Goal: Task Accomplishment & Management: Manage account settings

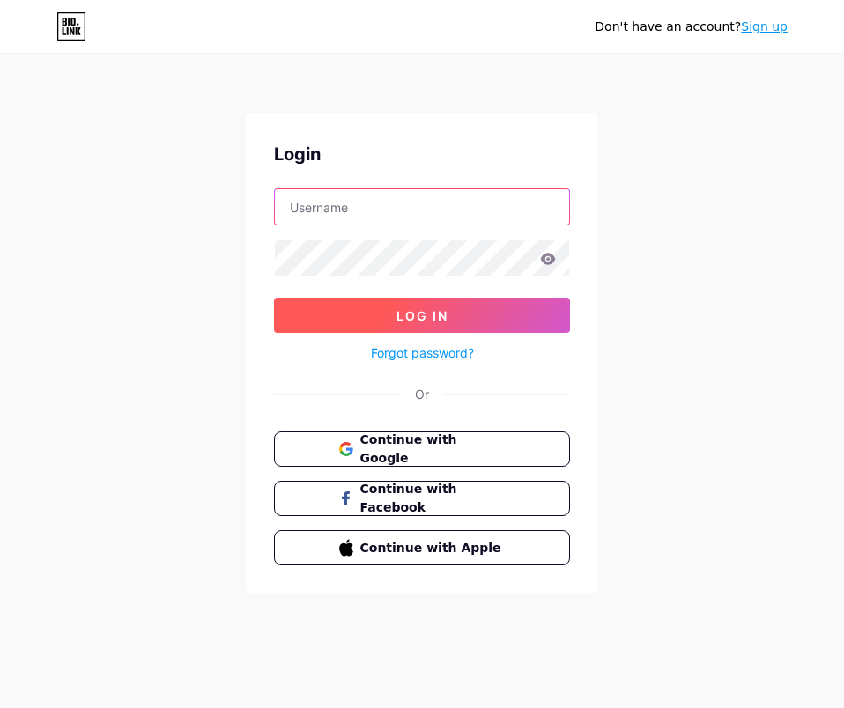
type input "[EMAIL_ADDRESS][DOMAIN_NAME]"
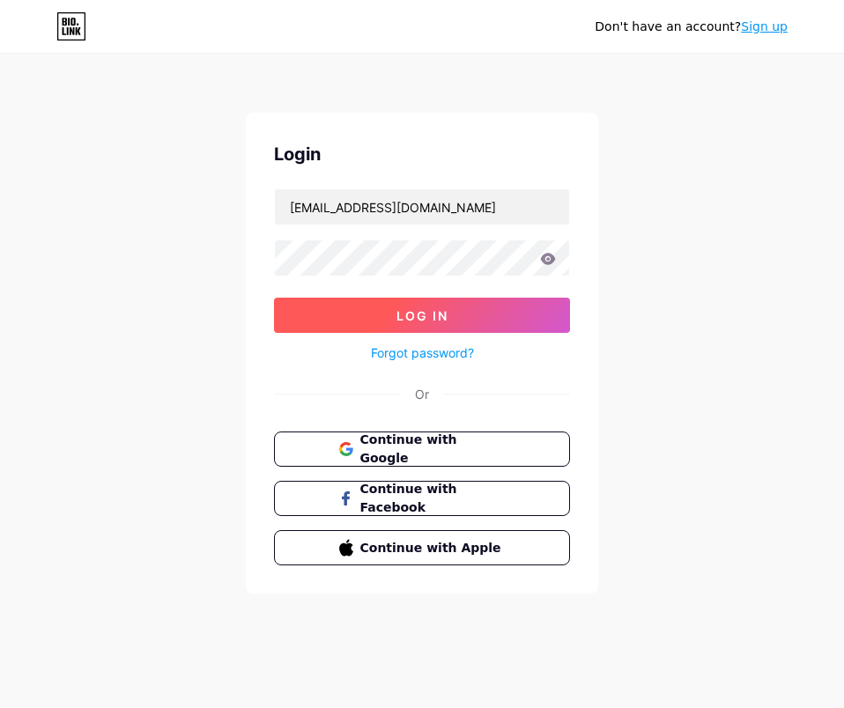
click at [381, 312] on button "Log In" at bounding box center [422, 315] width 296 height 35
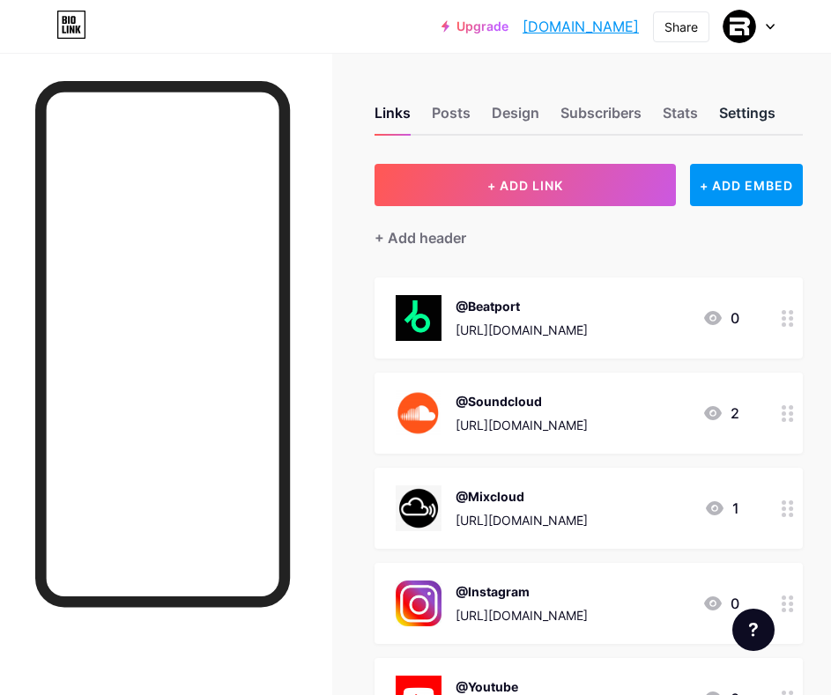
click at [768, 109] on div "Settings" at bounding box center [747, 118] width 56 height 32
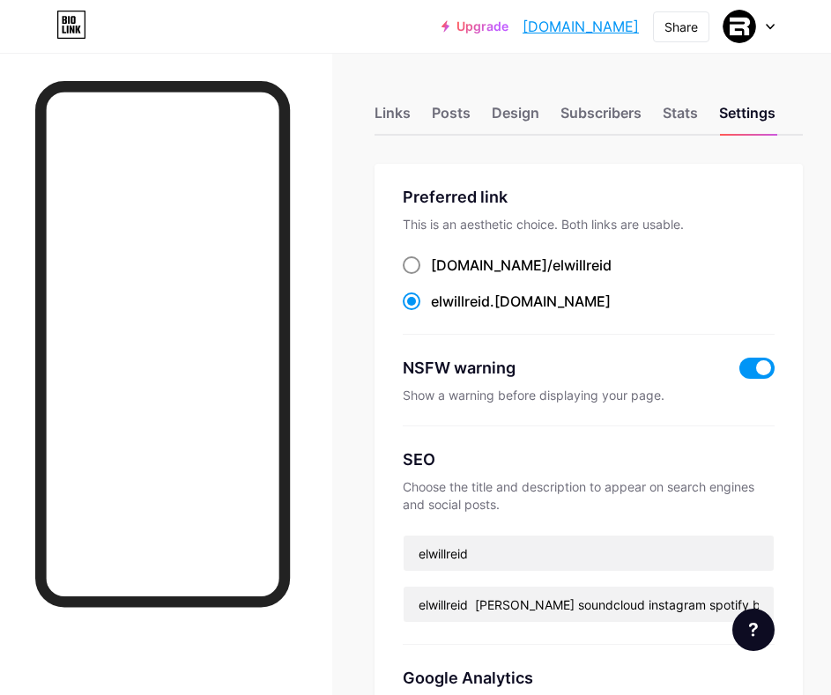
click at [428, 269] on label "[DOMAIN_NAME]/ elwillreid" at bounding box center [507, 265] width 209 height 21
click at [431, 276] on input "[DOMAIN_NAME]/ elwillreid" at bounding box center [436, 281] width 11 height 11
radio input "true"
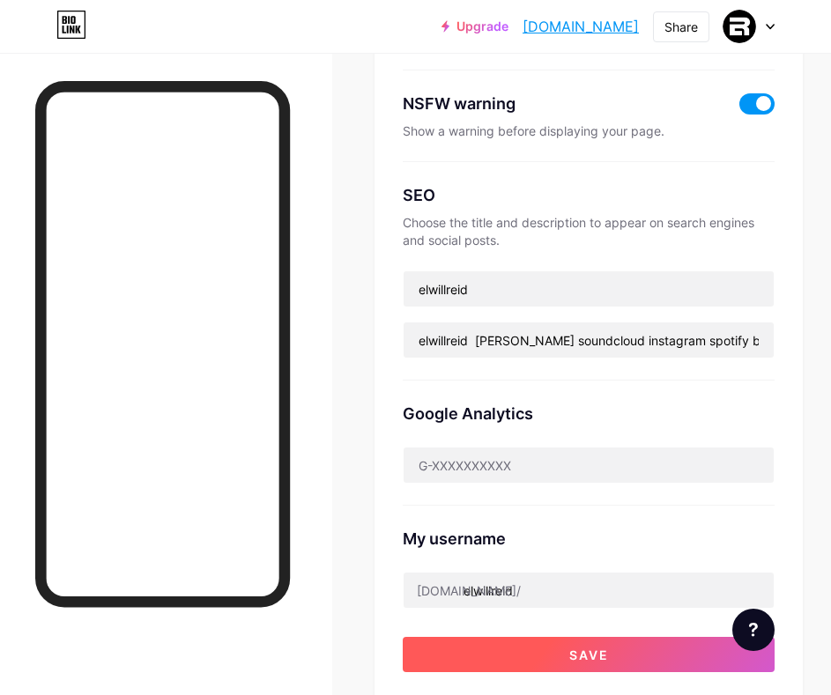
scroll to position [617, 0]
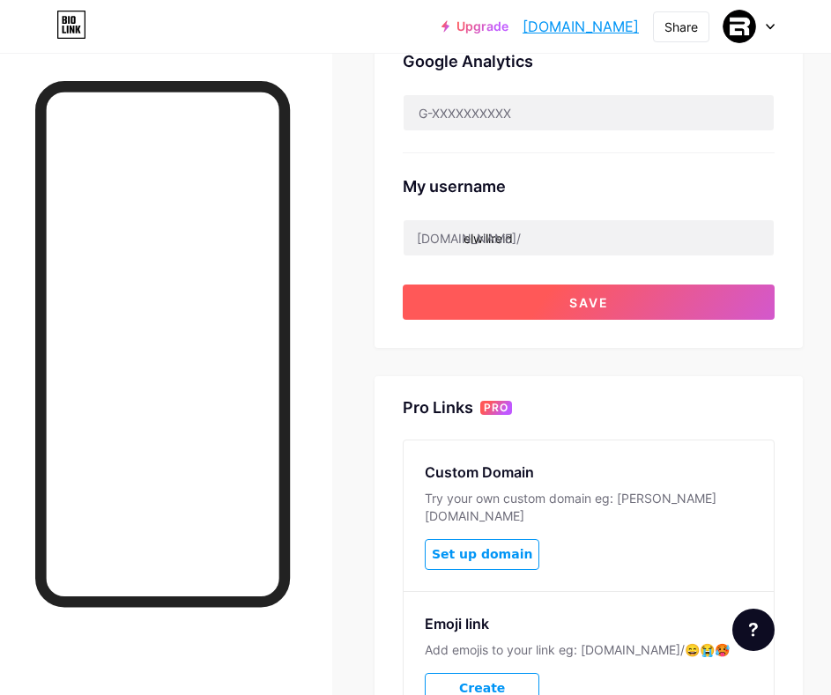
click at [606, 305] on span "Save" at bounding box center [589, 302] width 40 height 15
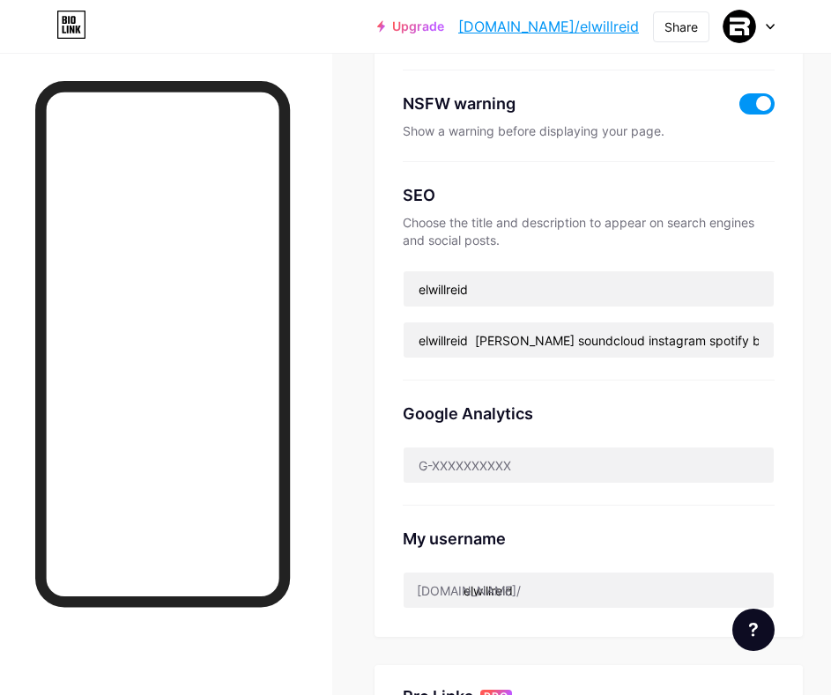
scroll to position [0, 0]
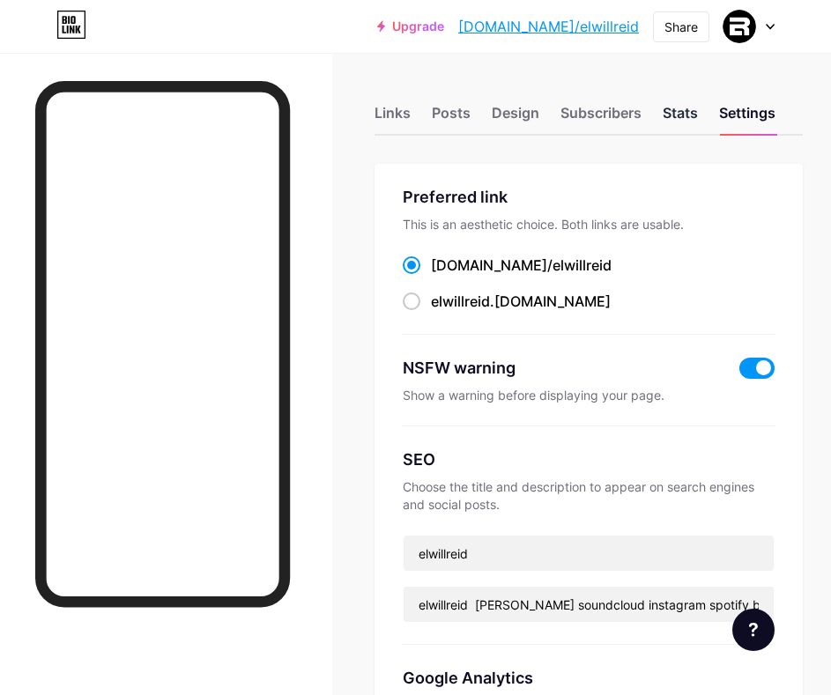
click at [694, 104] on div "Stats" at bounding box center [679, 118] width 35 height 32
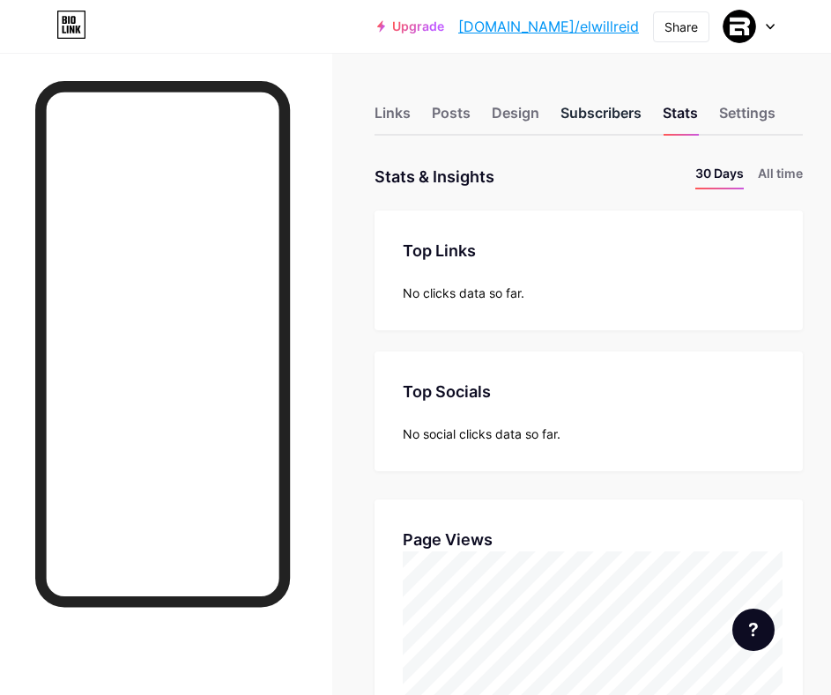
scroll to position [695, 831]
click at [617, 111] on div "Subscribers" at bounding box center [600, 118] width 81 height 32
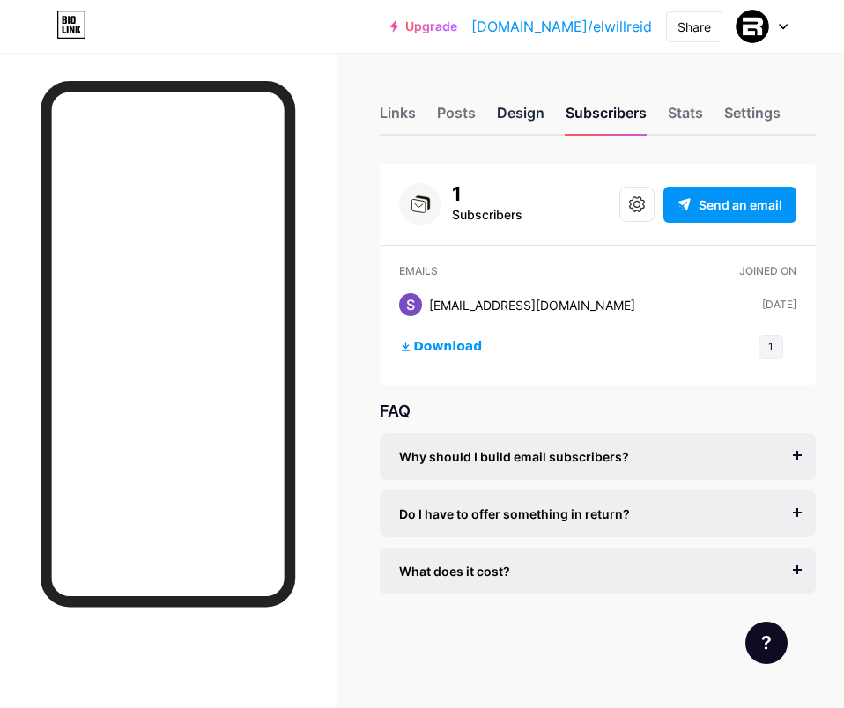
click at [532, 115] on div "Design" at bounding box center [521, 118] width 48 height 32
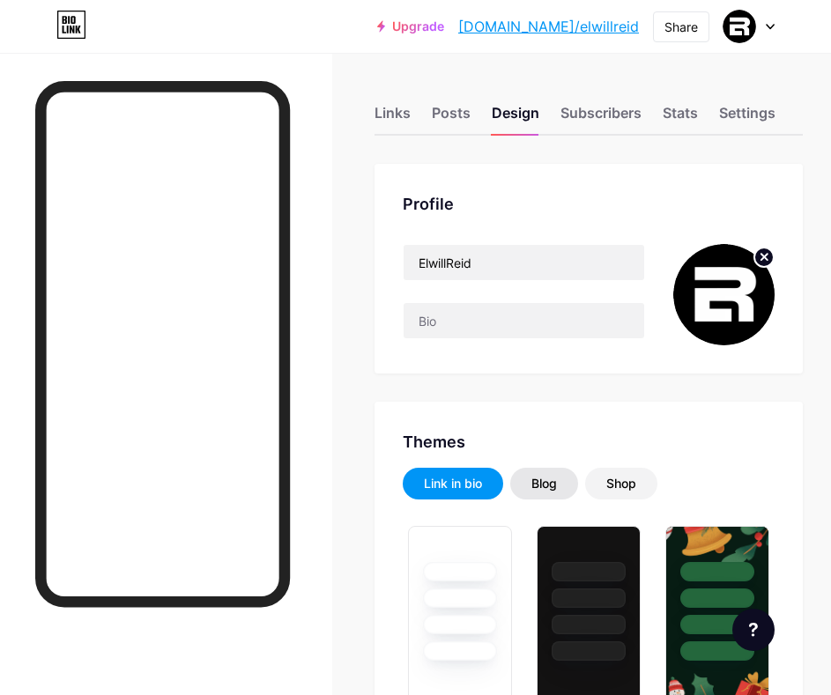
click at [568, 470] on div "Blog" at bounding box center [544, 484] width 68 height 32
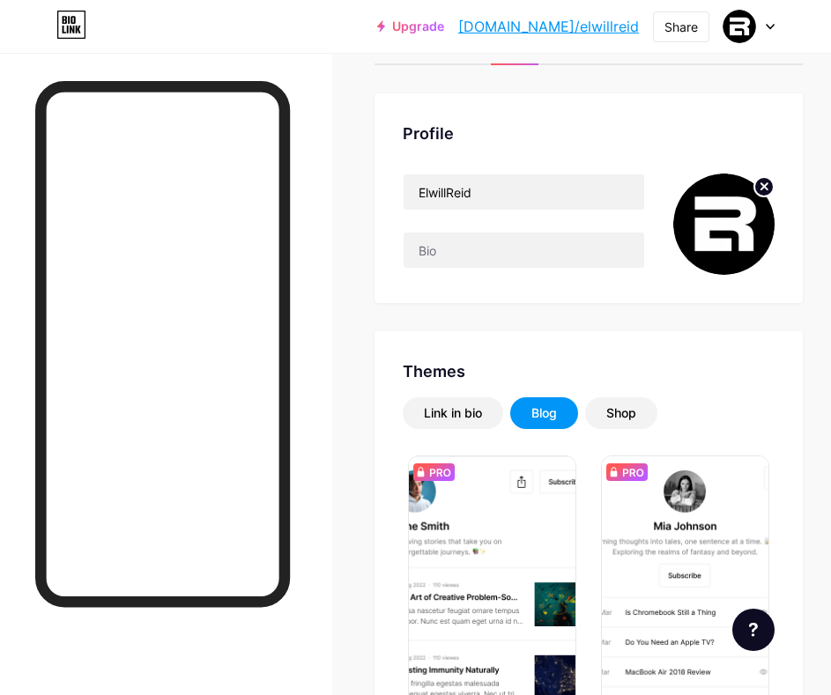
scroll to position [247, 0]
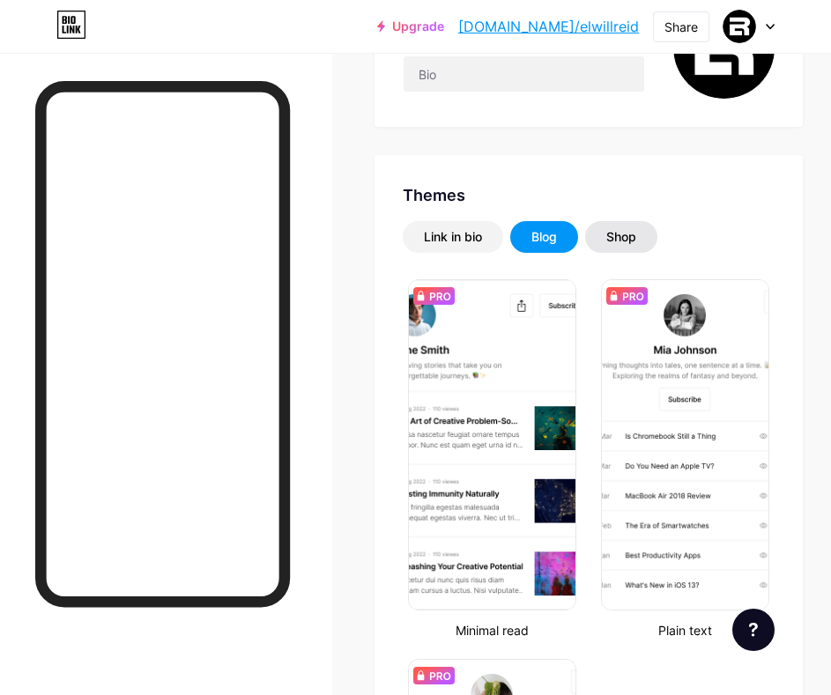
click at [634, 238] on div "Shop" at bounding box center [621, 237] width 30 height 18
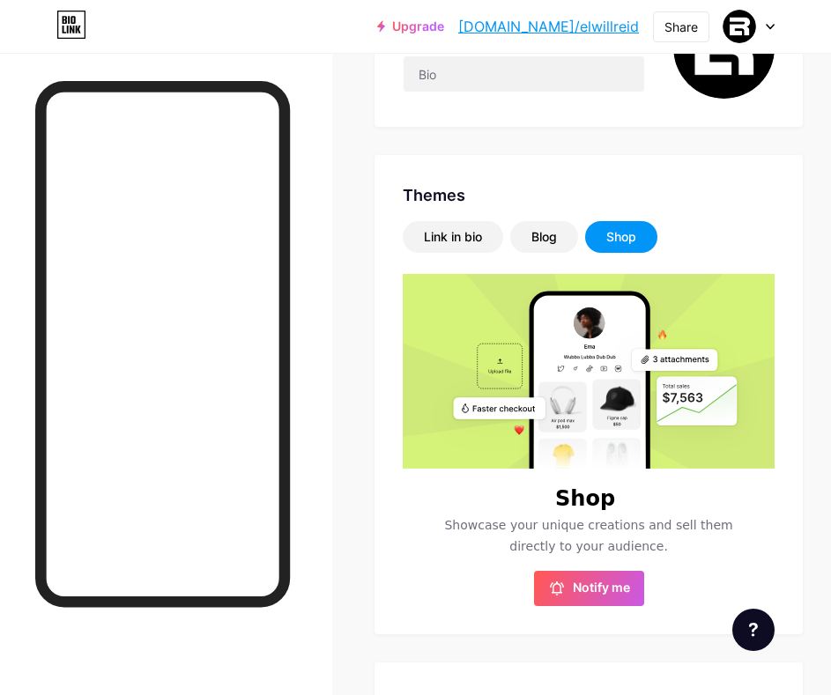
scroll to position [0, 0]
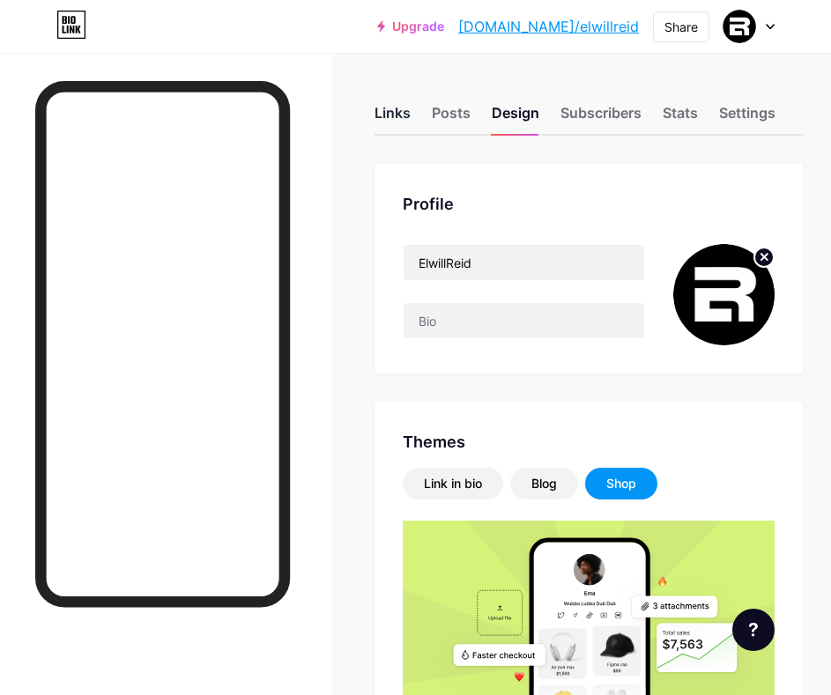
click at [411, 105] on div "Links" at bounding box center [392, 118] width 36 height 32
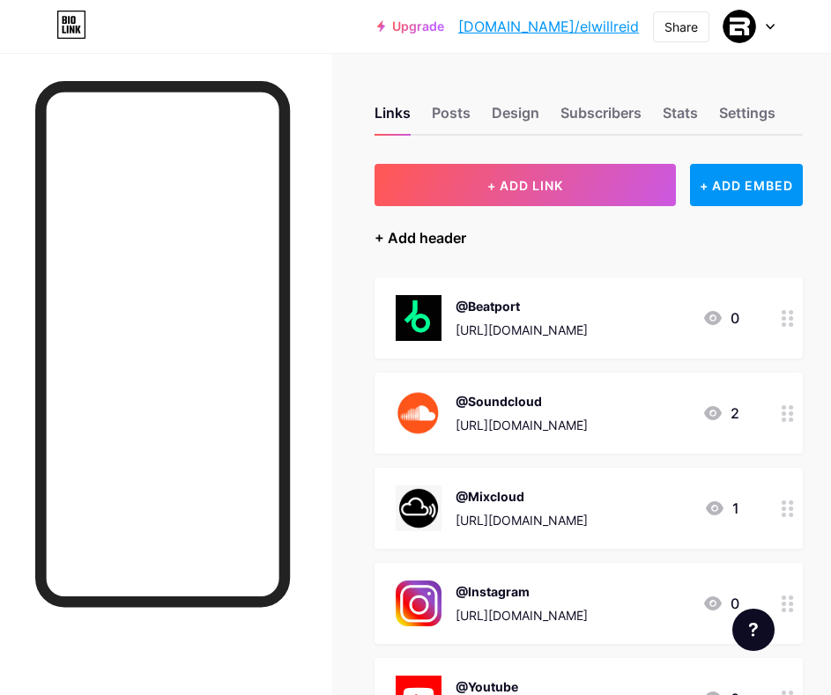
click at [448, 236] on div "+ Add header" at bounding box center [420, 237] width 92 height 21
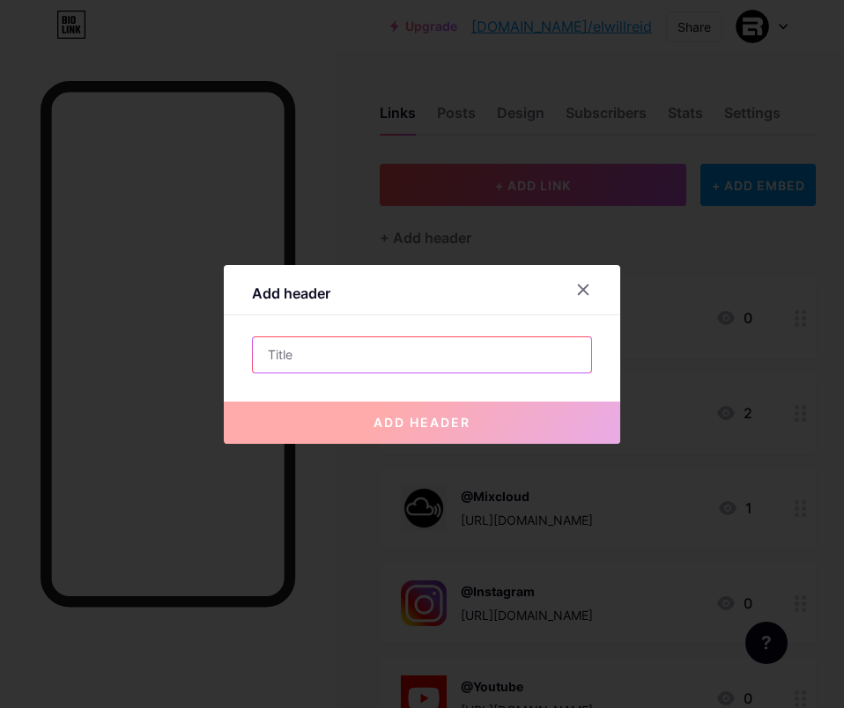
click at [516, 351] on input "text" at bounding box center [422, 354] width 338 height 35
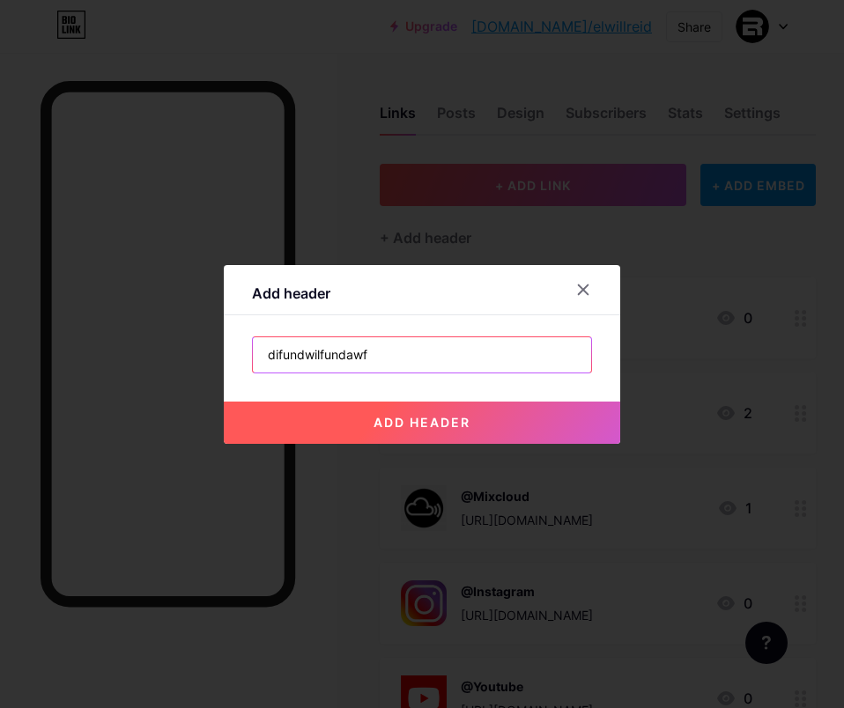
type input "difundwilfundawf"
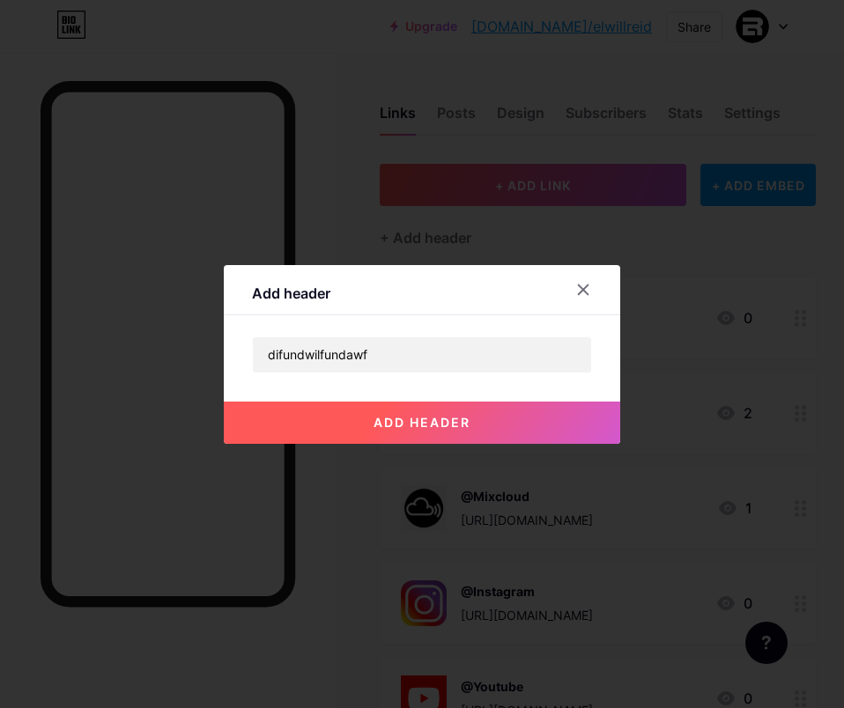
click at [541, 428] on button "add header" at bounding box center [422, 423] width 396 height 42
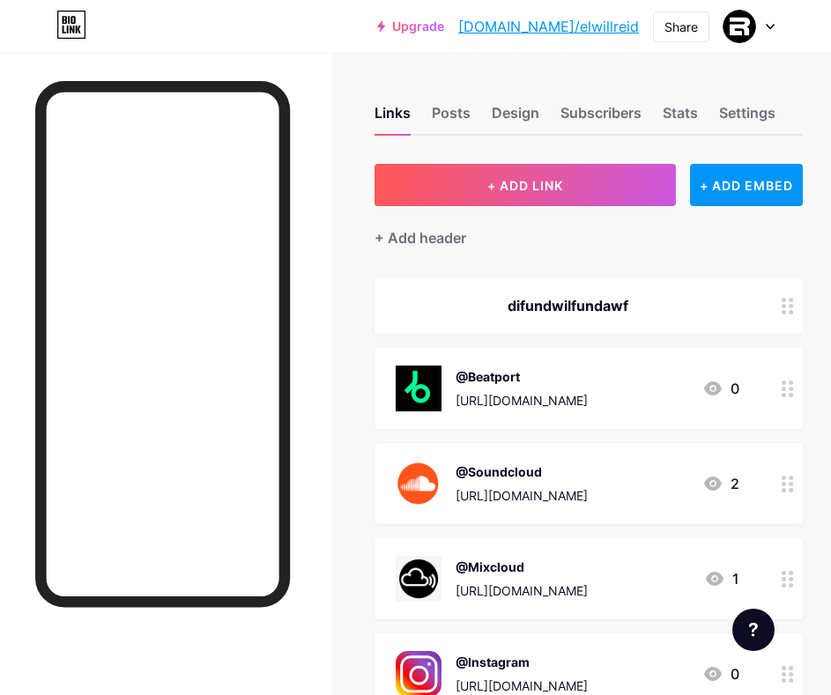
click at [657, 304] on div "difundwilfundawf" at bounding box center [568, 305] width 344 height 21
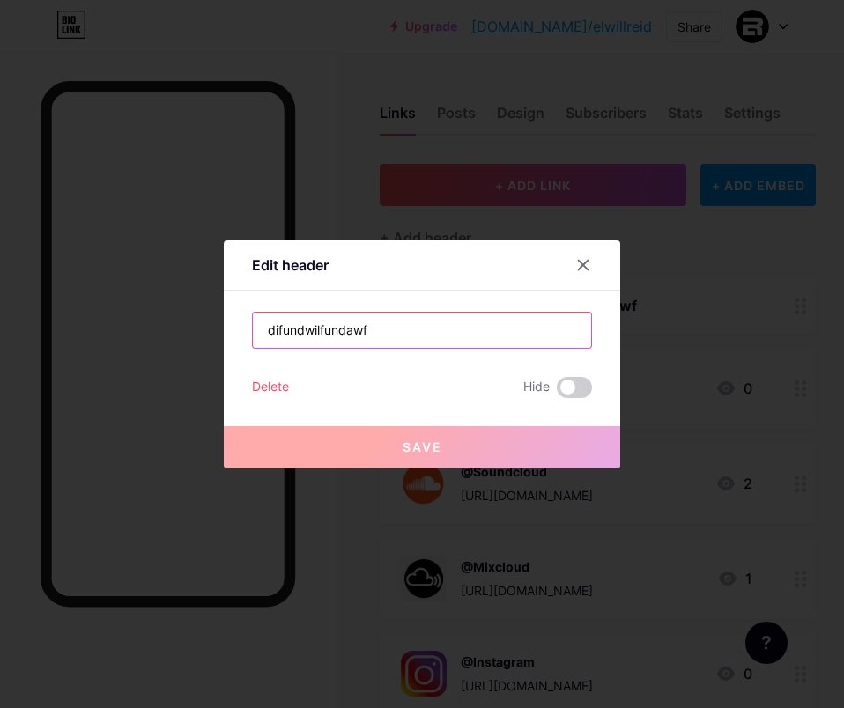
drag, startPoint x: 442, startPoint y: 332, endPoint x: -160, endPoint y: 279, distance: 604.9
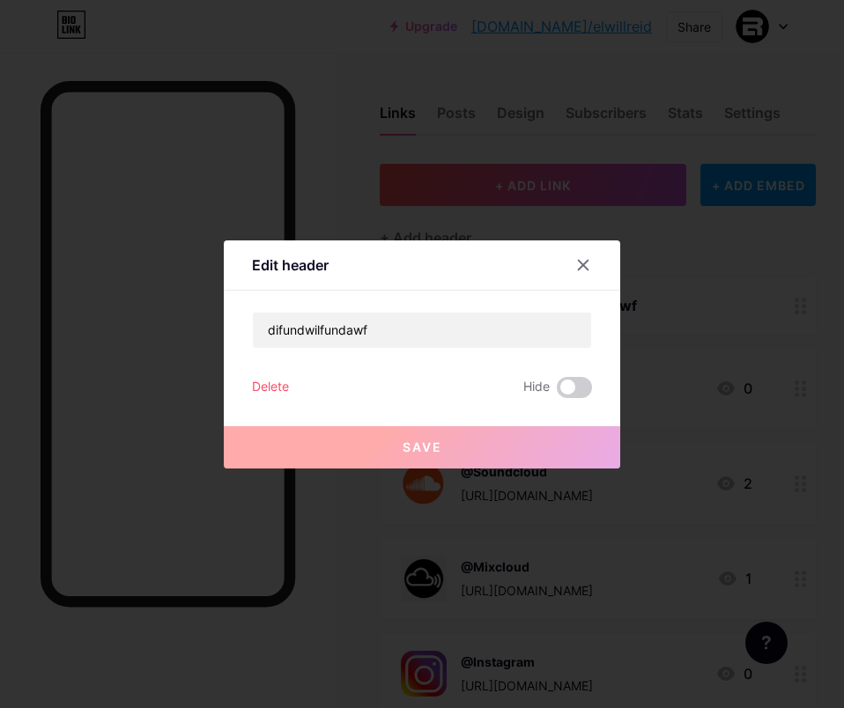
click at [263, 384] on div "Delete" at bounding box center [270, 387] width 37 height 21
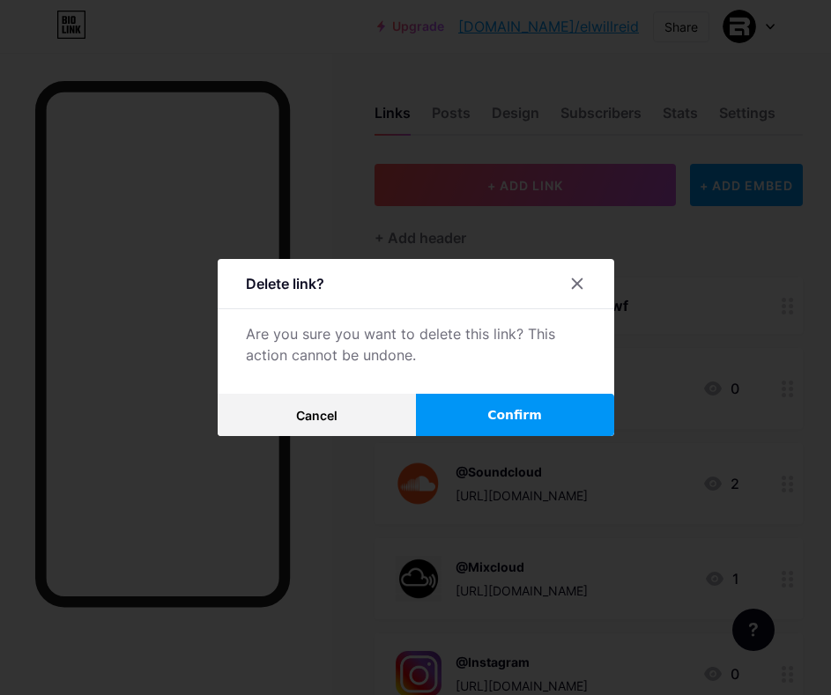
click at [451, 411] on button "Confirm" at bounding box center [515, 415] width 198 height 42
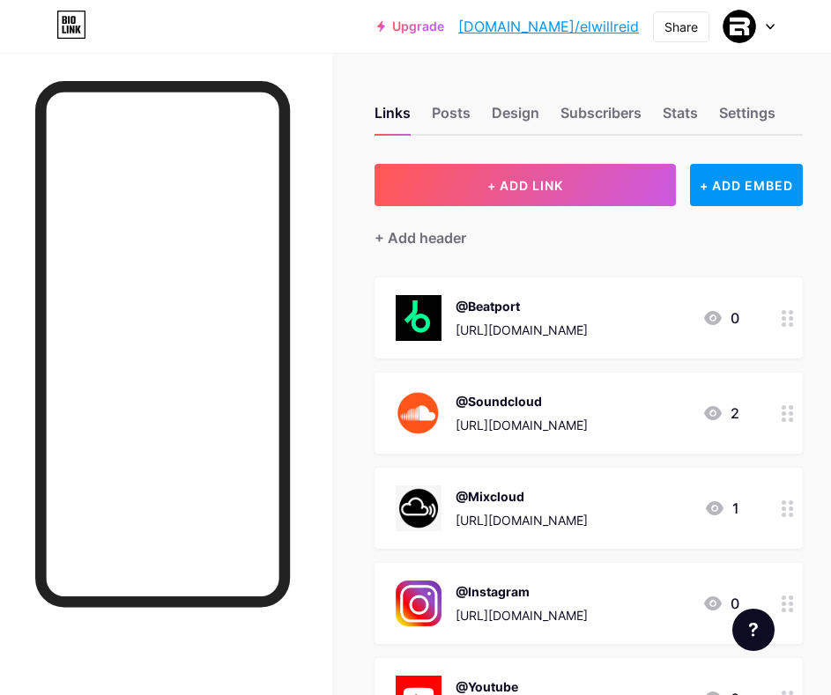
click at [482, 108] on div "Links Posts Design Subscribers Stats Settings" at bounding box center [588, 105] width 428 height 62
click at [453, 114] on div "Posts" at bounding box center [451, 118] width 39 height 32
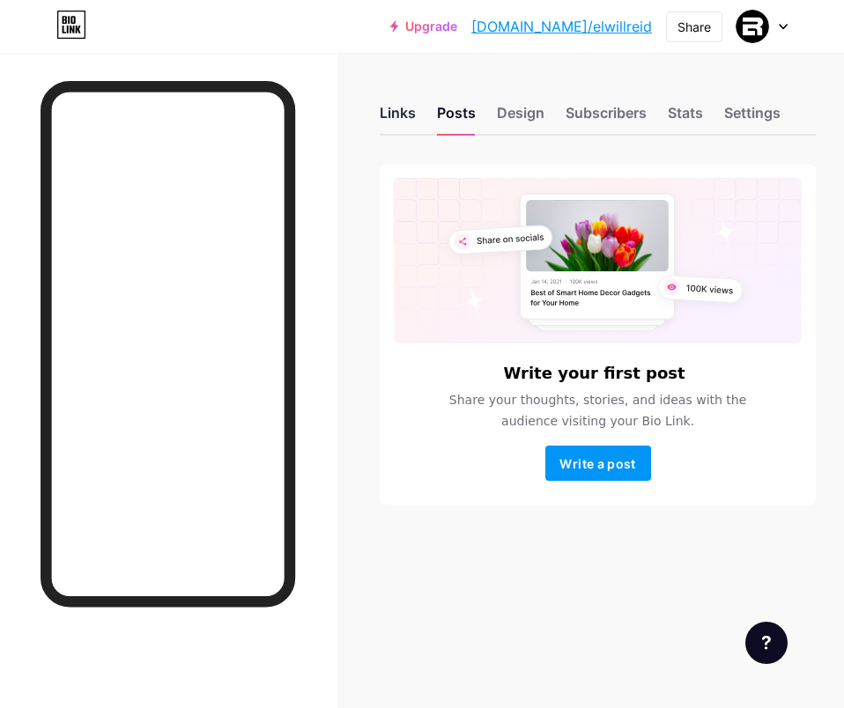
click at [411, 115] on div "Links" at bounding box center [398, 118] width 36 height 32
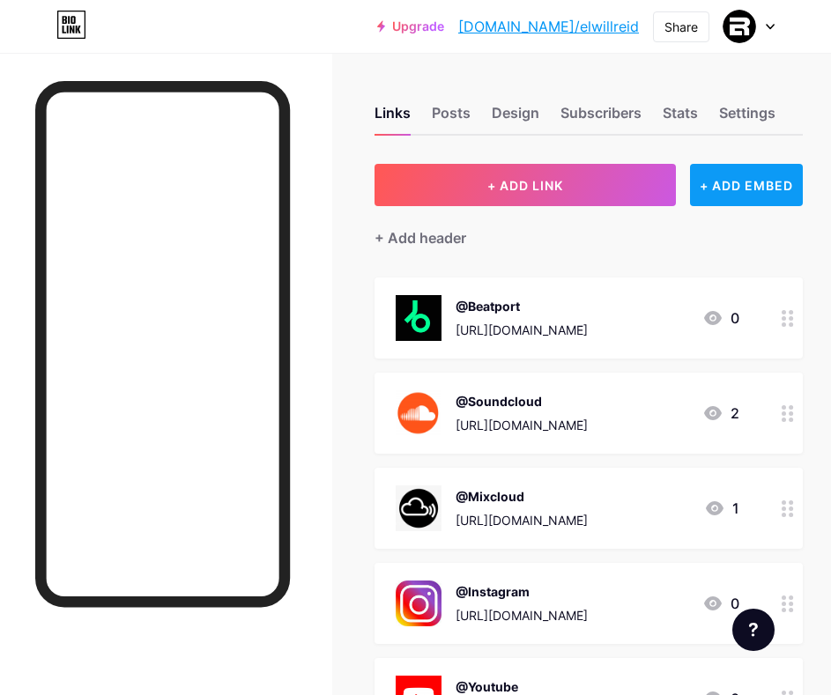
click at [746, 189] on div "+ ADD EMBED" at bounding box center [746, 185] width 113 height 42
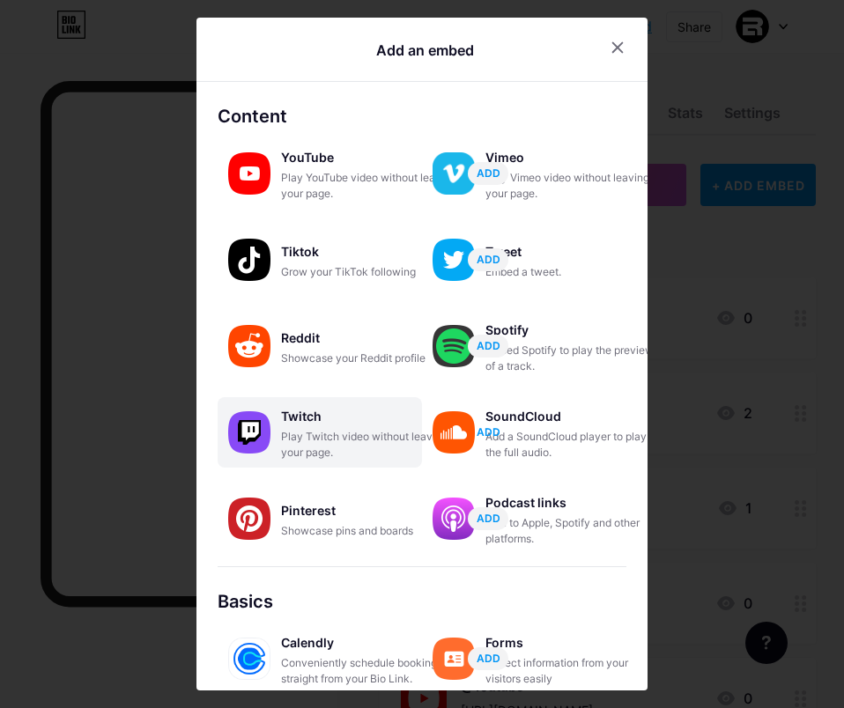
click at [488, 426] on span "ADD" at bounding box center [489, 432] width 24 height 15
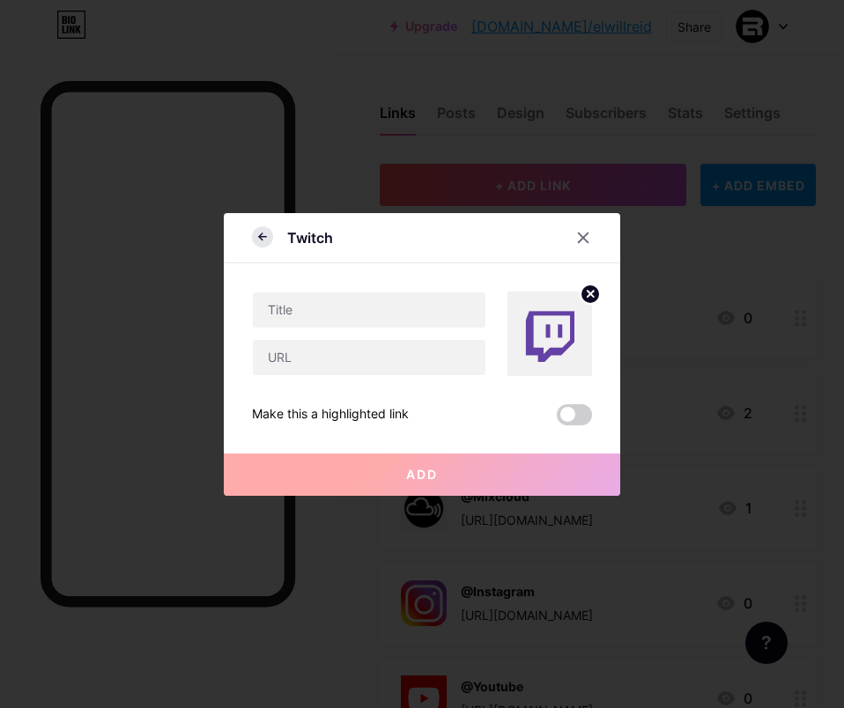
click at [264, 235] on icon at bounding box center [262, 236] width 21 height 21
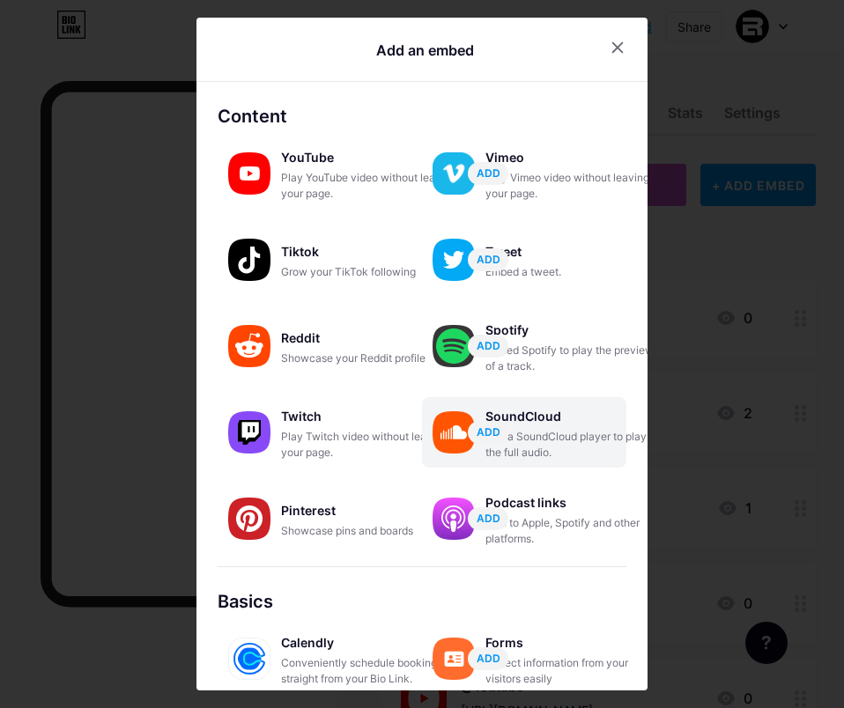
click at [577, 420] on div "SoundCloud" at bounding box center [573, 416] width 176 height 25
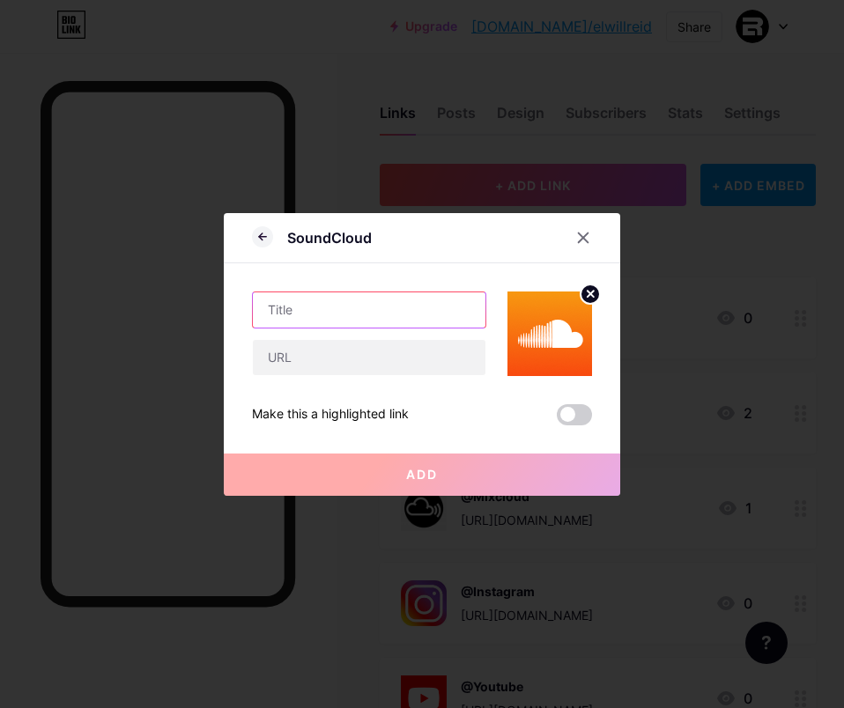
click at [390, 316] on input "text" at bounding box center [369, 309] width 233 height 35
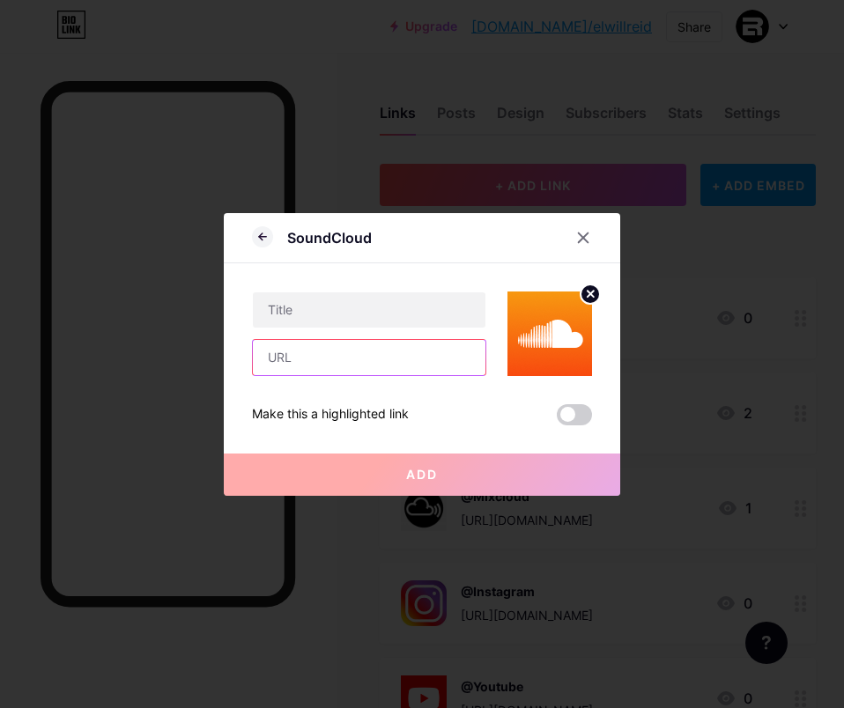
click at [340, 364] on input "text" at bounding box center [369, 357] width 233 height 35
paste input "[URL][DOMAIN_NAME]"
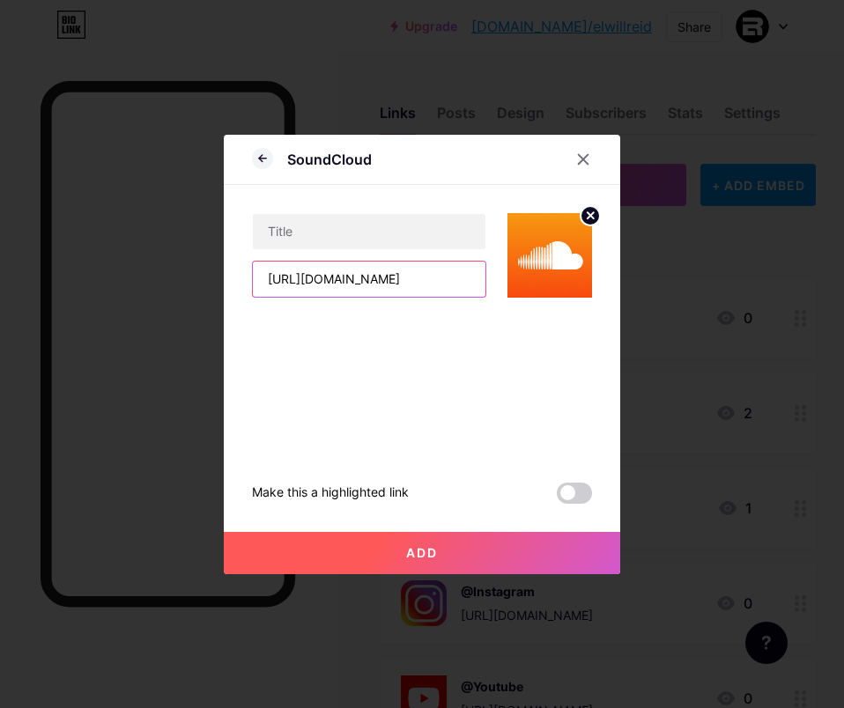
scroll to position [0, 188]
type input "[URL][DOMAIN_NAME]"
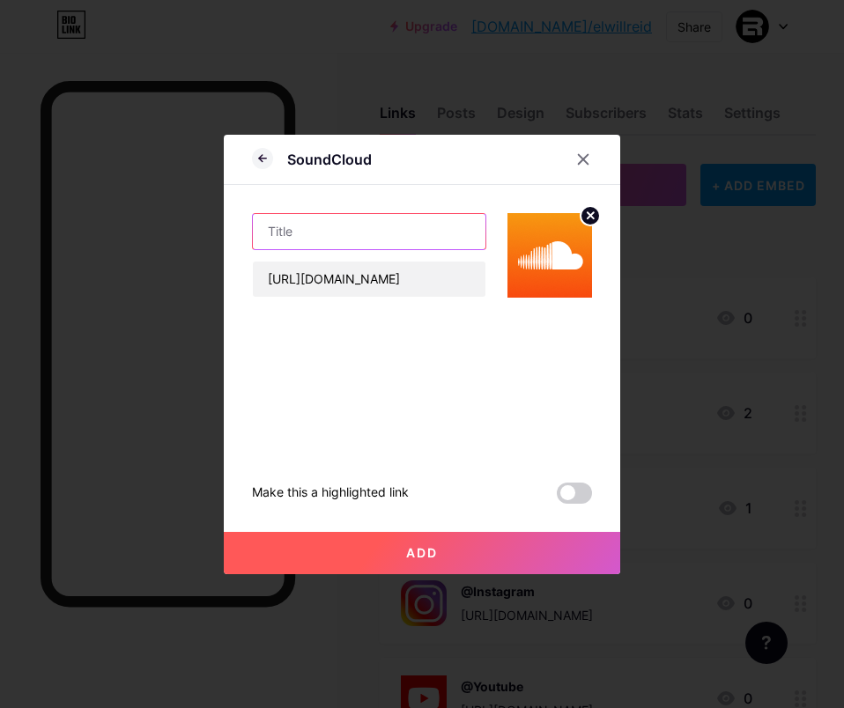
scroll to position [0, 0]
click at [347, 240] on input "text" at bounding box center [369, 231] width 233 height 35
type input "kinnerman"
click at [458, 551] on button "Add" at bounding box center [422, 553] width 396 height 42
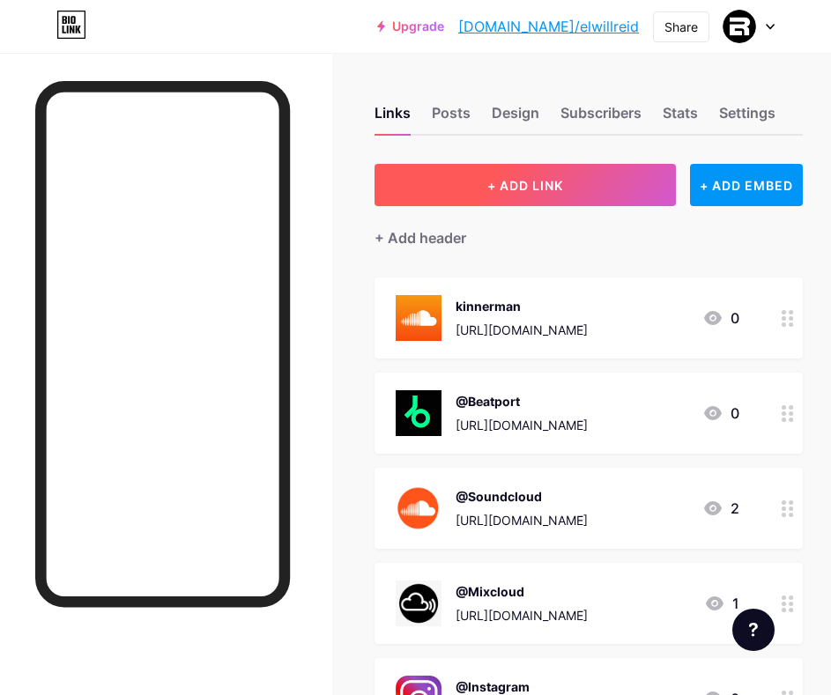
click at [517, 184] on span "+ ADD LINK" at bounding box center [525, 185] width 76 height 15
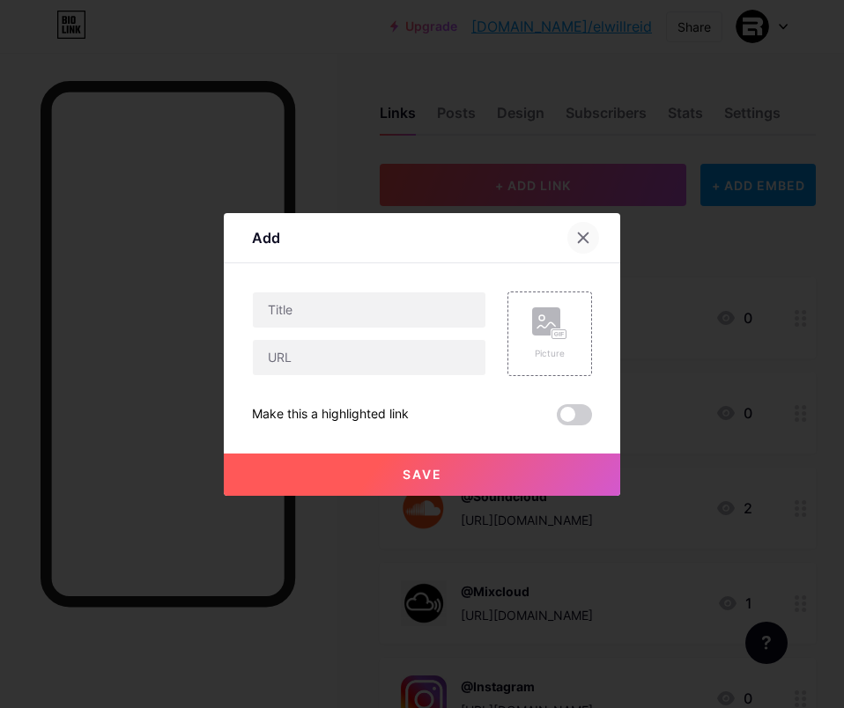
click at [579, 237] on icon at bounding box center [583, 238] width 14 height 14
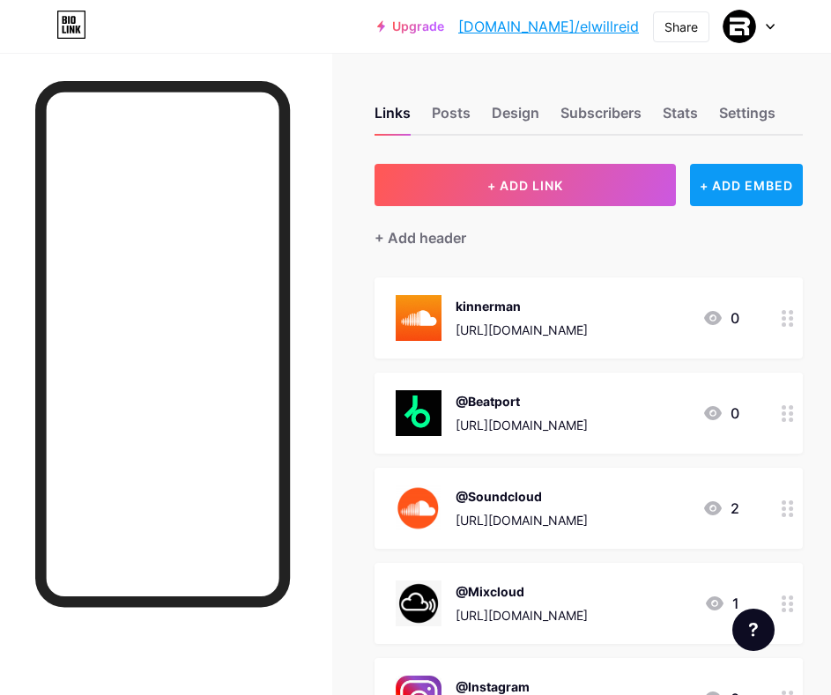
click at [732, 182] on div "+ ADD EMBED" at bounding box center [746, 185] width 113 height 42
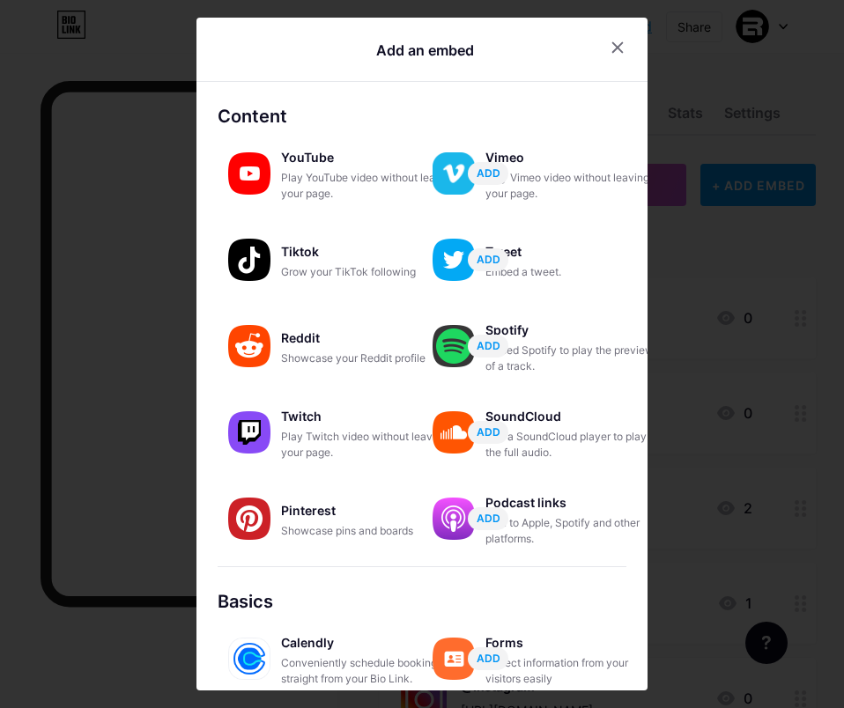
drag, startPoint x: 350, startPoint y: 167, endPoint x: 302, endPoint y: 174, distance: 48.0
click at [302, 174] on div "Play YouTube video without leaving your page." at bounding box center [369, 186] width 176 height 32
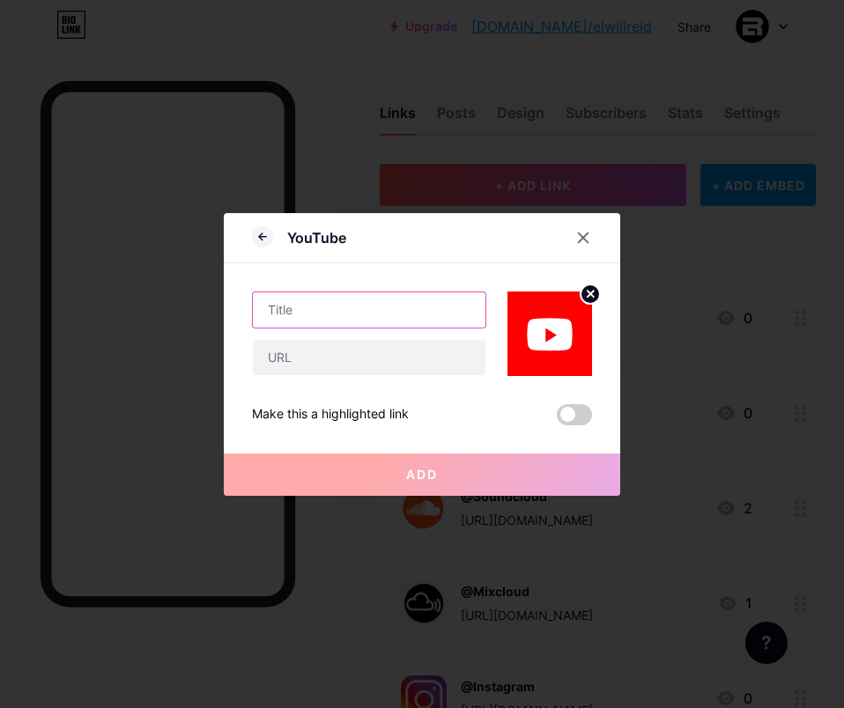
click at [356, 305] on input "text" at bounding box center [369, 309] width 233 height 35
type input "Live Production"
click at [578, 233] on icon at bounding box center [583, 238] width 14 height 14
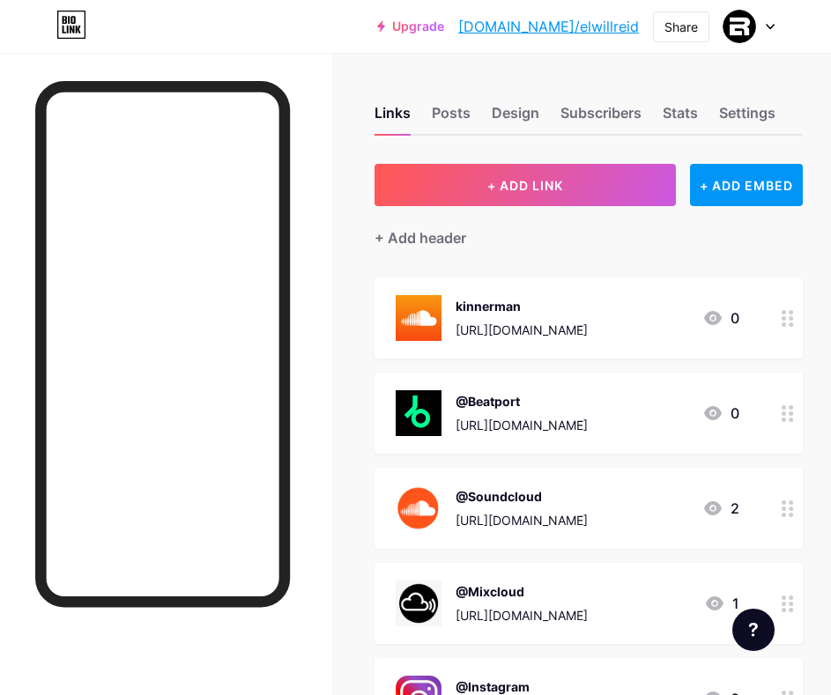
drag, startPoint x: 619, startPoint y: 315, endPoint x: 647, endPoint y: 288, distance: 38.6
click at [647, 288] on div "kinnerman [URL][DOMAIN_NAME] 0" at bounding box center [588, 317] width 428 height 81
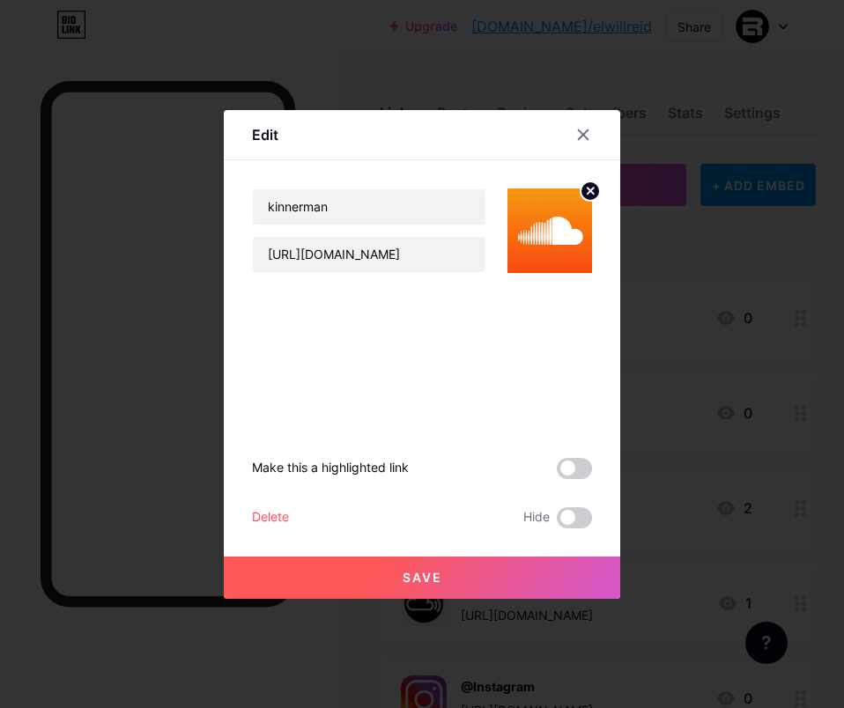
click at [485, 566] on button "Save" at bounding box center [422, 578] width 396 height 42
click at [583, 123] on div at bounding box center [583, 135] width 32 height 32
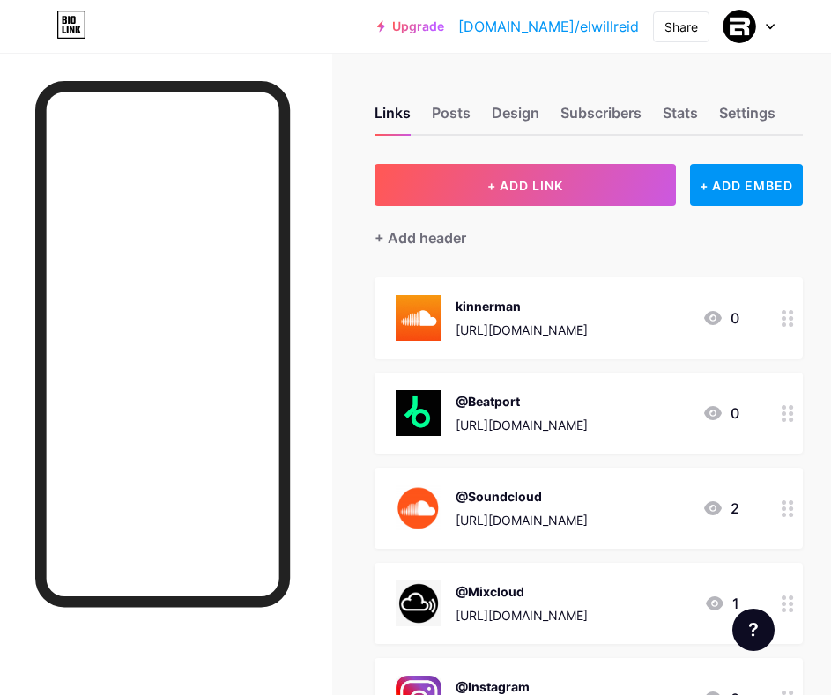
click at [588, 325] on div "[URL][DOMAIN_NAME]" at bounding box center [521, 330] width 132 height 18
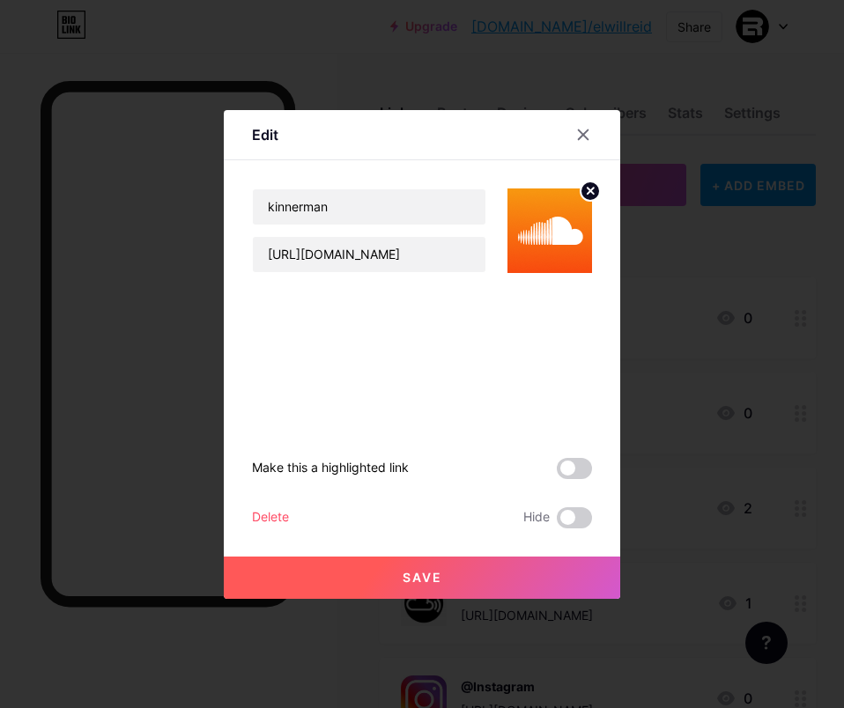
click at [264, 522] on div "Delete" at bounding box center [270, 517] width 37 height 21
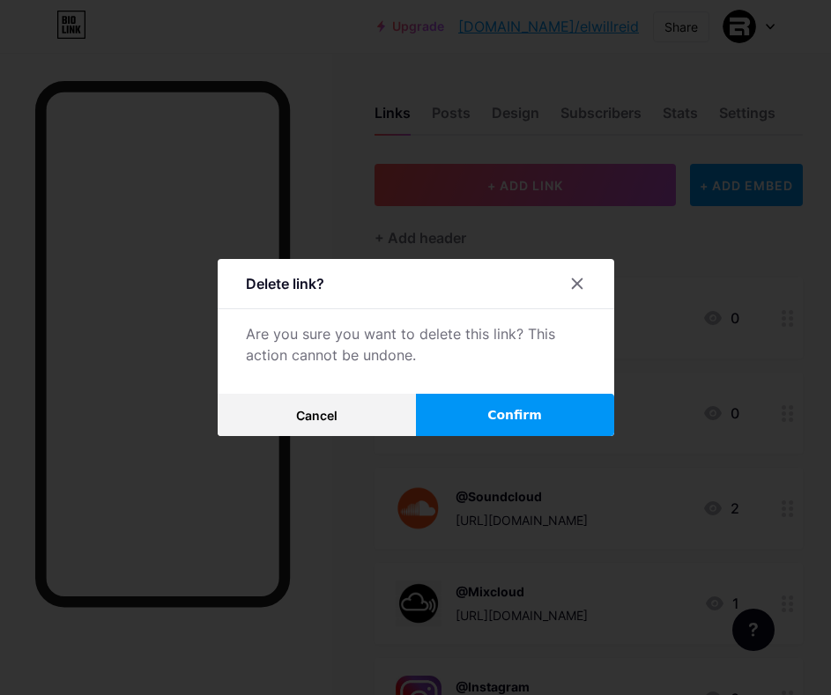
click at [478, 416] on button "Confirm" at bounding box center [515, 415] width 198 height 42
click at [476, 419] on button "Confirm" at bounding box center [515, 415] width 198 height 42
